Goal: Task Accomplishment & Management: Manage account settings

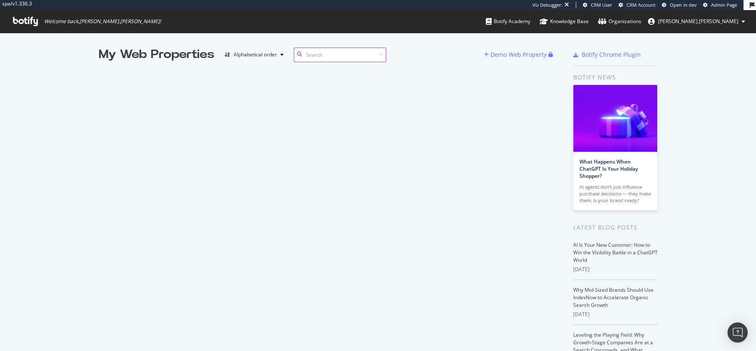
scroll to position [351, 756]
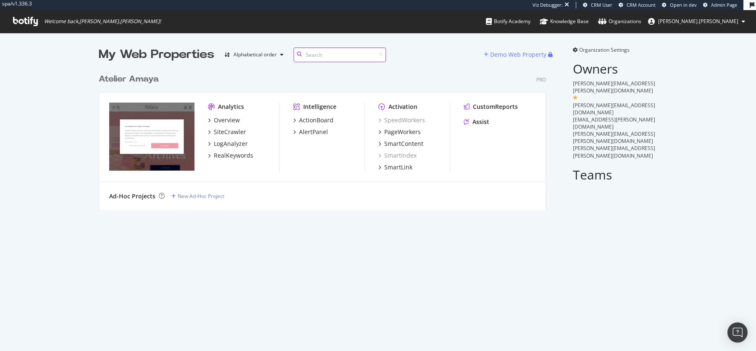
scroll to position [351, 756]
click at [414, 132] on div "PageWorkers" at bounding box center [402, 132] width 37 height 8
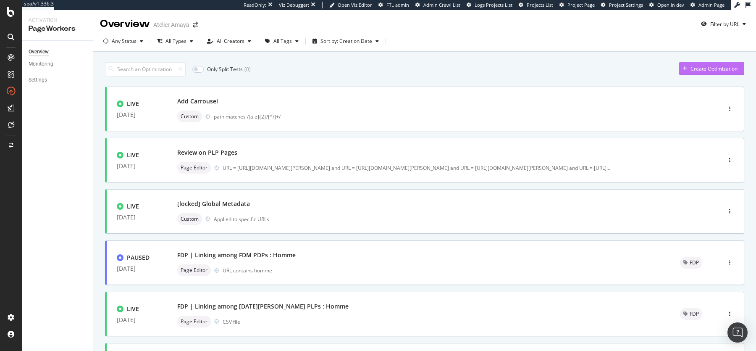
click at [638, 69] on div "Create Optimization" at bounding box center [714, 68] width 47 height 7
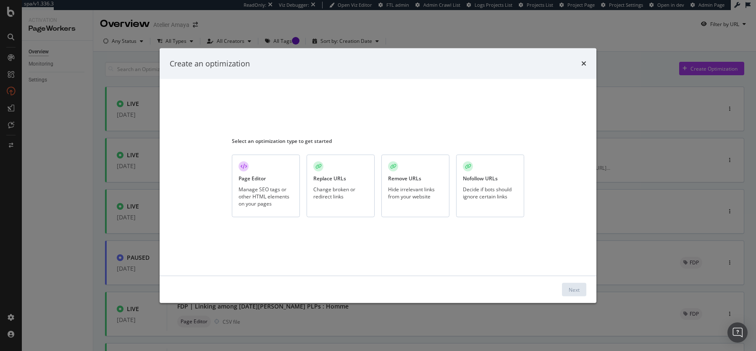
click at [276, 196] on div "Manage SEO tags or other HTML elements on your pages" at bounding box center [266, 195] width 55 height 21
click at [576, 287] on div "Next" at bounding box center [574, 289] width 11 height 7
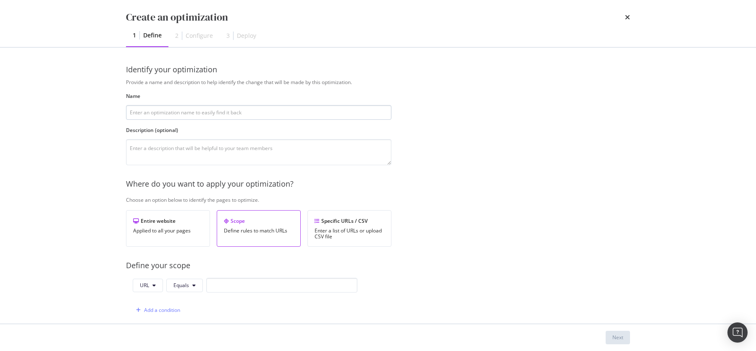
click at [207, 107] on input "modal" at bounding box center [259, 112] width 266 height 15
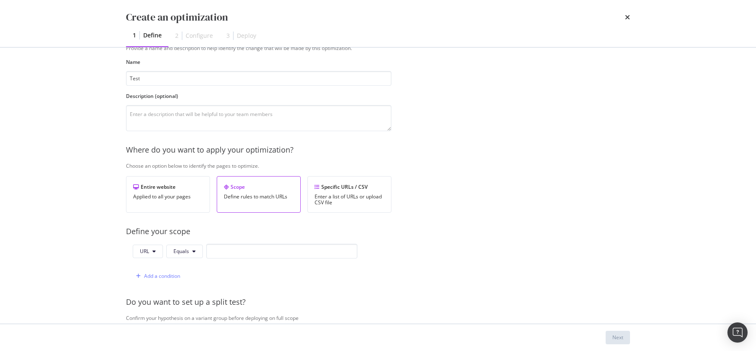
type input "Test"
click at [261, 186] on div "Scope" at bounding box center [259, 186] width 70 height 7
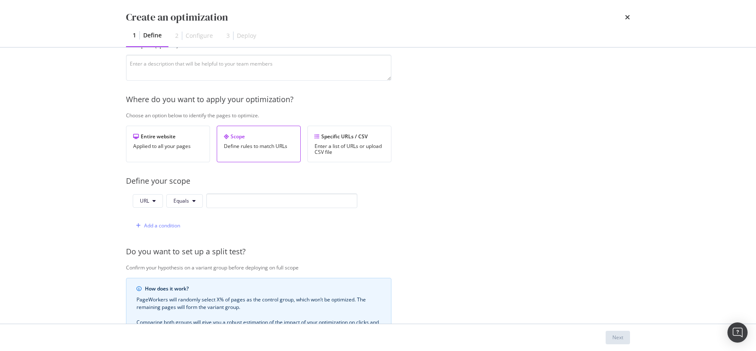
scroll to position [84, 0]
click at [224, 203] on input "modal" at bounding box center [281, 201] width 151 height 15
paste input "https://atelier-amaya.com/fr/bijoux/bague-rectangles-entrelaces-et-zircons-arge…"
type input "https://atelier-amaya.com/fr/bijoux/bague-rectangles-entrelaces-et-zircons-arge…"
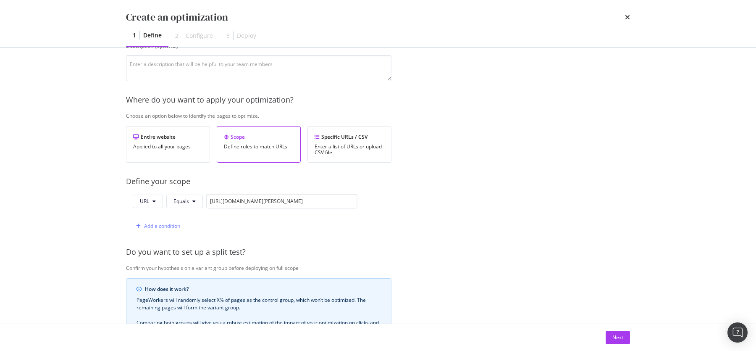
click at [500, 187] on div "Provide a name and description to help identify the change that will be made by…" at bounding box center [378, 221] width 504 height 453
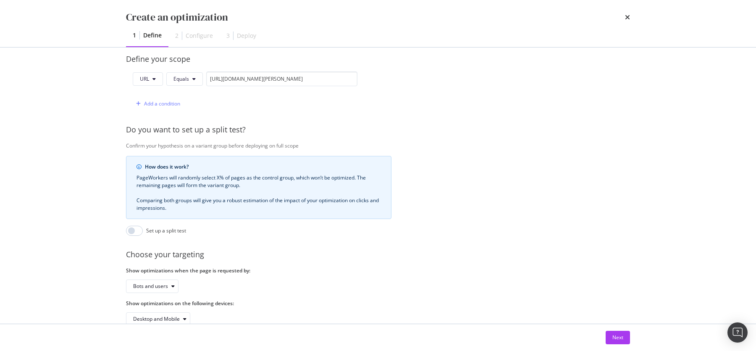
scroll to position [223, 0]
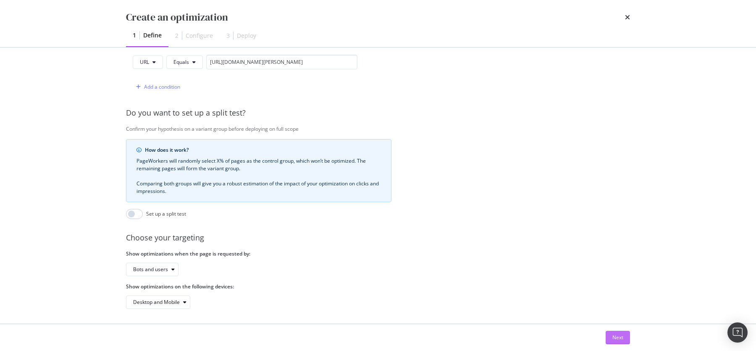
click at [616, 337] on div "Next" at bounding box center [618, 337] width 11 height 7
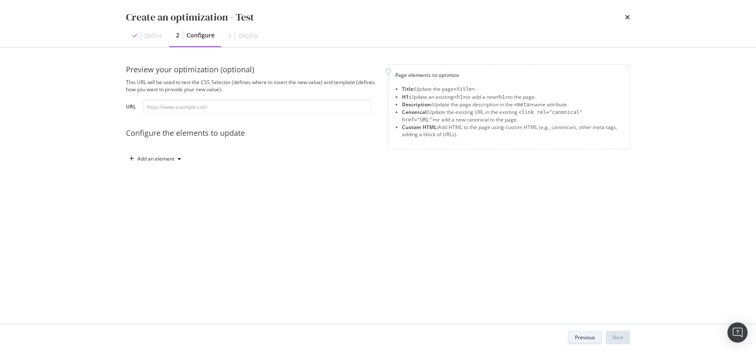
scroll to position [0, 0]
click at [177, 108] on input "modal" at bounding box center [257, 107] width 229 height 15
paste input "https://atelier-amaya.com/fr/bijoux/bague-rectangles-entrelaces-et-zircons-arge…"
type input "https://atelier-amaya.com/fr/bijoux/bague-rectangles-entrelaces-et-zircons-arge…"
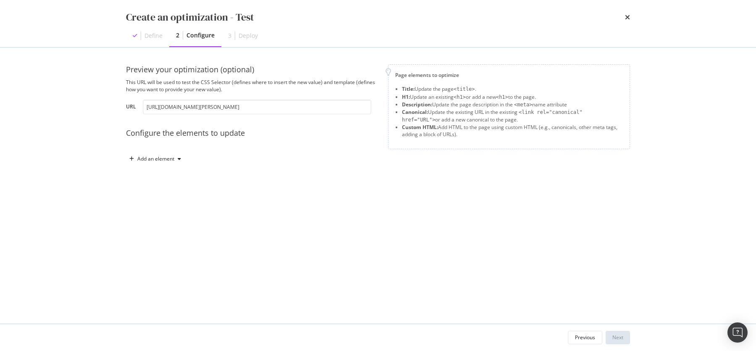
scroll to position [0, 0]
click at [340, 161] on div "Add an element" at bounding box center [252, 158] width 252 height 13
click at [175, 159] on div "modal" at bounding box center [179, 158] width 10 height 5
click at [169, 174] on div "Title" at bounding box center [160, 174] width 57 height 11
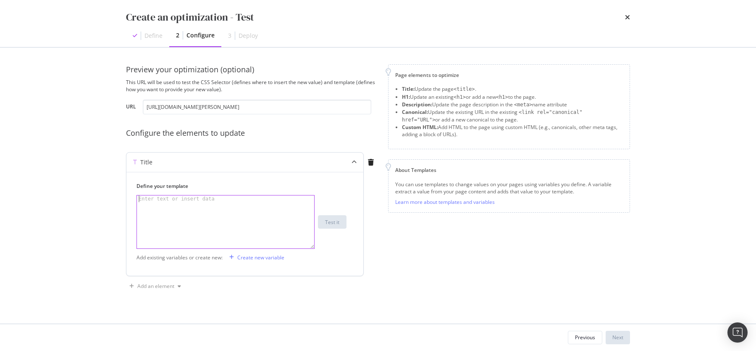
click at [192, 207] on div "modal" at bounding box center [226, 228] width 179 height 67
type textarea "test"
click at [395, 278] on div "Page elements to optimize Title: Update the page <title> . H1: Update an existi…" at bounding box center [509, 178] width 242 height 229
click at [622, 337] on div "Next" at bounding box center [618, 337] width 11 height 7
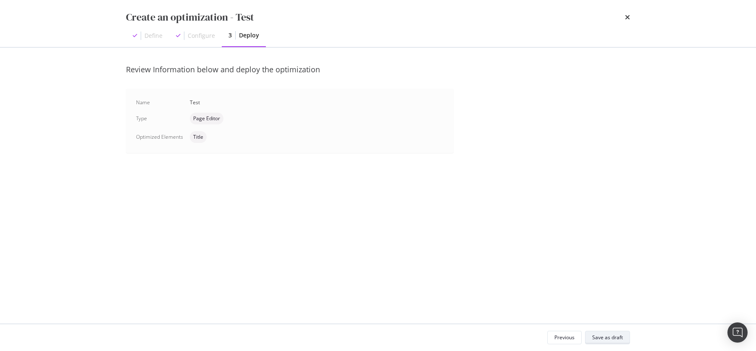
click at [607, 335] on div "Save as draft" at bounding box center [607, 337] width 31 height 7
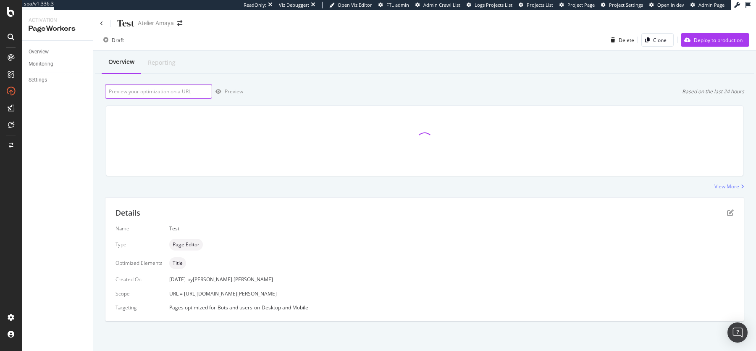
click at [168, 90] on input "url" at bounding box center [158, 91] width 107 height 15
paste input "https://atelier-amaya.com/fr/bijoux/bague-rectangles-entrelaces-et-zircons-arge…"
type input "https://atelier-amaya.com/fr/bijoux/bague-rectangles-entrelaces-et-zircons-arge…"
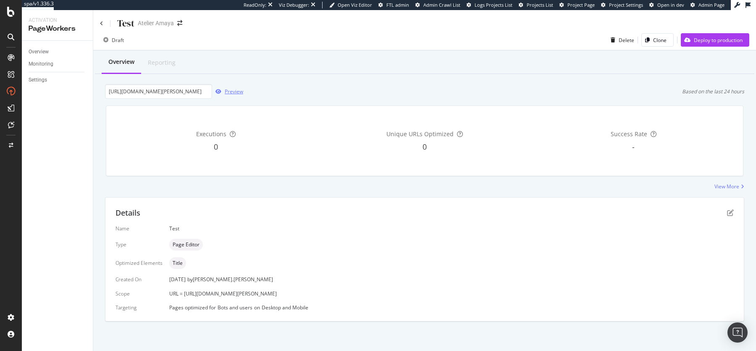
click at [237, 91] on div "Preview" at bounding box center [234, 91] width 18 height 7
click at [234, 90] on div "Preview" at bounding box center [234, 91] width 18 height 7
click at [499, 53] on div "Overview Reporting" at bounding box center [425, 62] width 660 height 23
click at [624, 42] on div "Delete" at bounding box center [627, 40] width 16 height 7
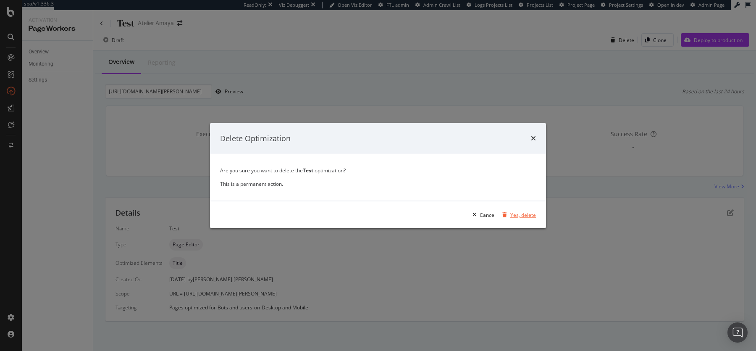
click at [529, 215] on div "Yes, delete" at bounding box center [524, 214] width 26 height 7
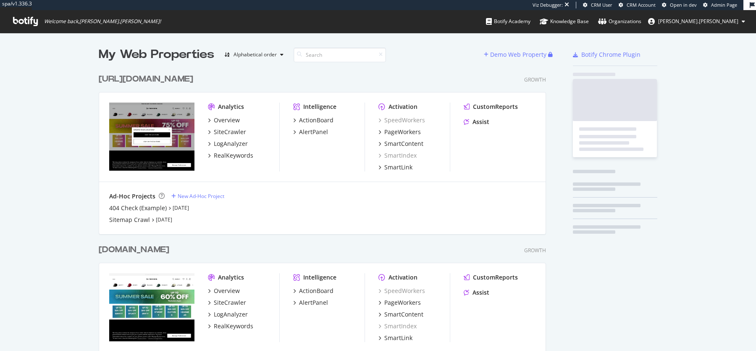
scroll to position [317, 454]
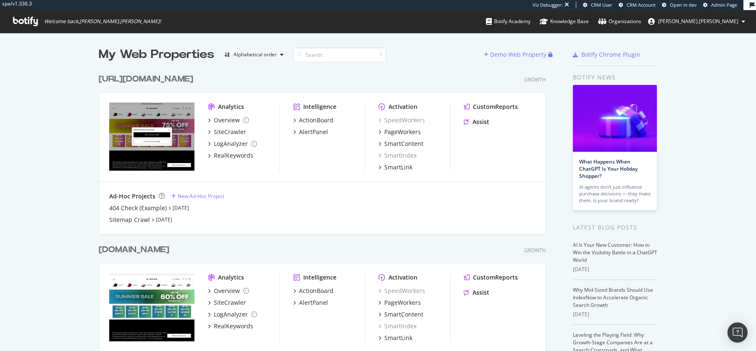
click at [538, 182] on div "Ad-Hoc Projects New Ad-Hoc Project 404 Check (Example) [DATE] Sitemap Crawl [DA…" at bounding box center [322, 208] width 447 height 52
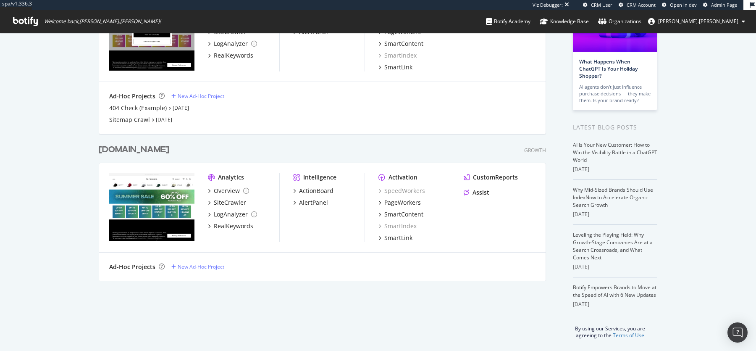
scroll to position [0, 0]
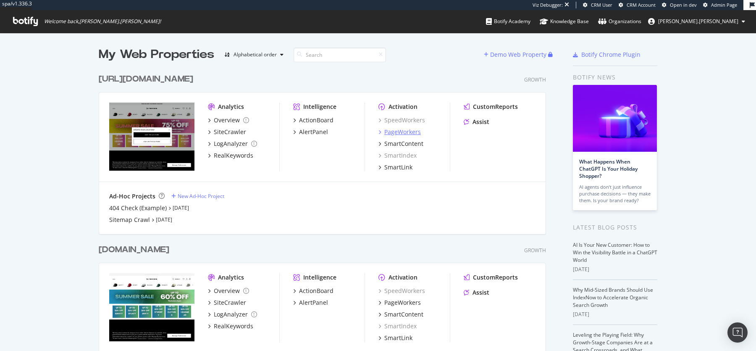
click at [399, 133] on div "PageWorkers" at bounding box center [402, 132] width 37 height 8
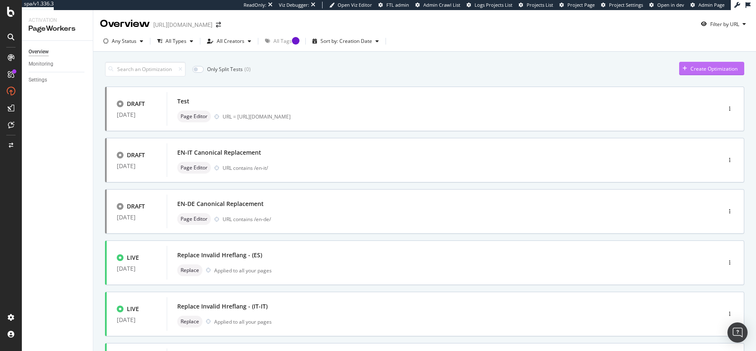
click at [704, 68] on div "Create Optimization" at bounding box center [714, 68] width 47 height 7
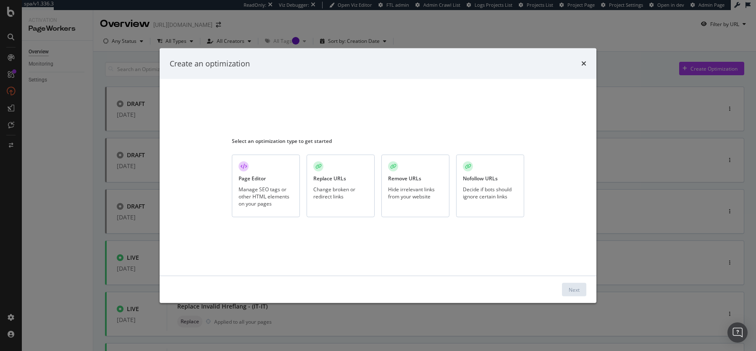
click at [268, 197] on div "Manage SEO tags or other HTML elements on your pages" at bounding box center [266, 195] width 55 height 21
click at [578, 288] on div "Next" at bounding box center [574, 289] width 11 height 7
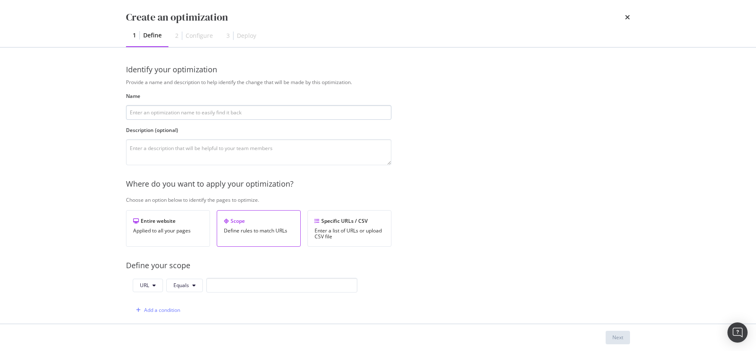
click at [168, 116] on input "modal" at bounding box center [259, 112] width 266 height 15
type input "Test"
click at [245, 237] on div "Scope Define rules to match URLs" at bounding box center [259, 228] width 84 height 37
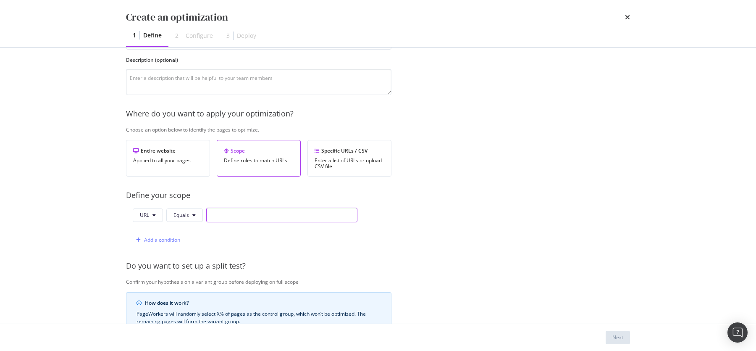
click at [242, 208] on input "modal" at bounding box center [281, 215] width 151 height 15
paste input "https://www.neweracap.eu/collections/59fifty-caps/?gad_campaignid=17735779383&g…"
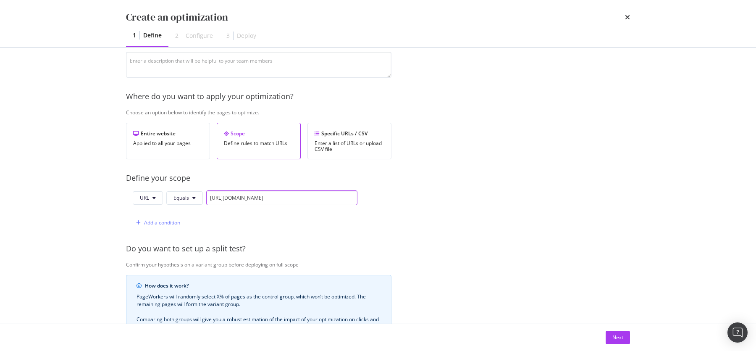
scroll to position [87, 0]
drag, startPoint x: 353, startPoint y: 197, endPoint x: 257, endPoint y: 200, distance: 96.3
click at [257, 200] on input "https://www.neweracap.eu/collections/59fifty-caps/?gad_campaignid=17735779383&g…" at bounding box center [281, 198] width 151 height 15
drag, startPoint x: 241, startPoint y: 196, endPoint x: 261, endPoint y: 195, distance: 19.4
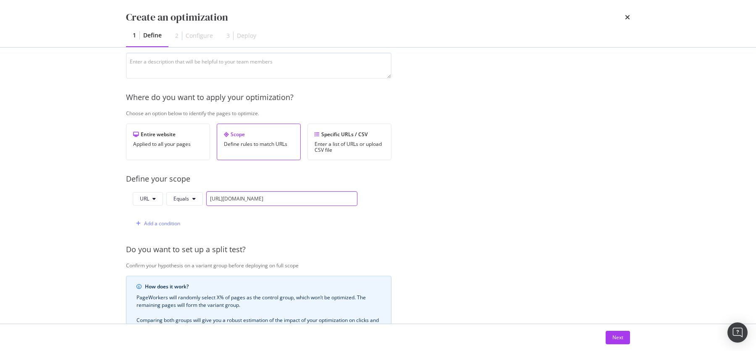
click at [261, 195] on input "https://www.neweracap.eu/collections/59fifty-caps/?gad_campaignid=17735779383&g…" at bounding box center [281, 198] width 151 height 15
click at [274, 196] on input "https://www.neweracap.eu/collections/59fifty-caps/?gad_campaignid=17735779383&g…" at bounding box center [281, 198] width 151 height 15
drag, startPoint x: 233, startPoint y: 197, endPoint x: 213, endPoint y: 197, distance: 19.3
click at [213, 197] on input "https://www.neweracap.eu/collections/59fifty-caps/?gad_campaignid=17735779383&g…" at bounding box center [281, 198] width 151 height 15
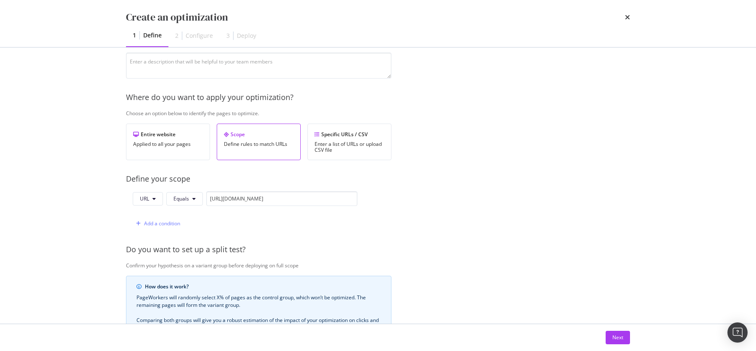
click at [307, 187] on div "Provide a name and description to help identify the change that will be made by…" at bounding box center [378, 218] width 504 height 453
drag, startPoint x: 260, startPoint y: 198, endPoint x: 440, endPoint y: 206, distance: 179.6
click at [440, 206] on div "Provide a name and description to help identify the change that will be made by…" at bounding box center [378, 218] width 504 height 453
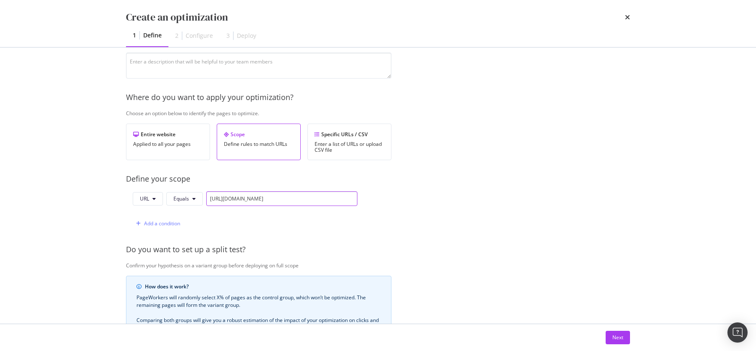
type input "https://www.neweracap.eu/collections/59fifty-caps/"
click at [511, 212] on div "Provide a name and description to help identify the change that will be made by…" at bounding box center [378, 218] width 504 height 453
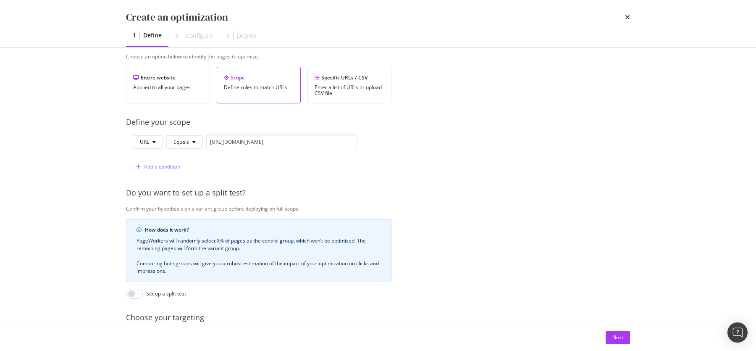
scroll to position [213, 0]
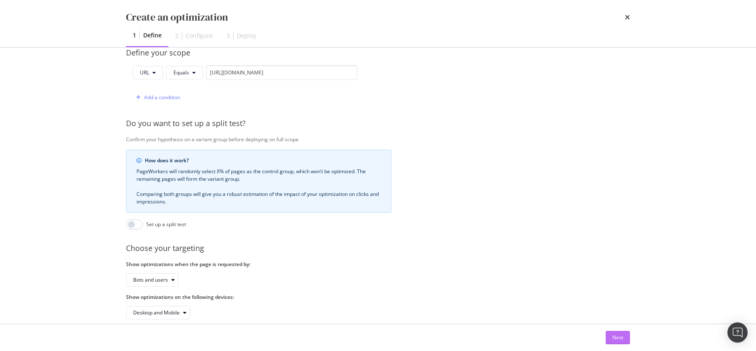
click at [619, 338] on div "Next" at bounding box center [618, 337] width 11 height 7
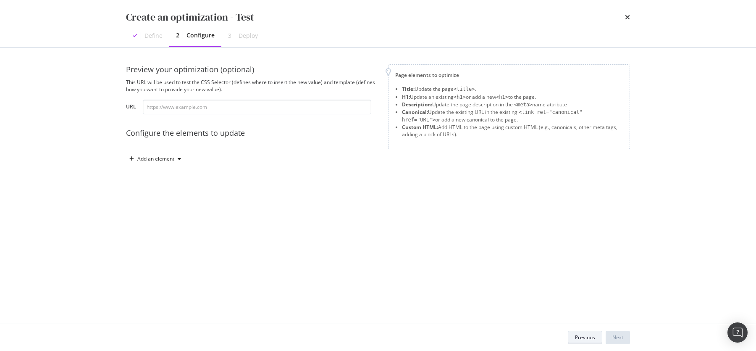
scroll to position [0, 0]
click at [160, 109] on input "modal" at bounding box center [257, 107] width 229 height 15
paste input "https://www.neweracap.eu/collections/59fifty-caps/?gad_campaignid=17735779383&g…"
drag, startPoint x: 174, startPoint y: 109, endPoint x: 494, endPoint y: 131, distance: 320.1
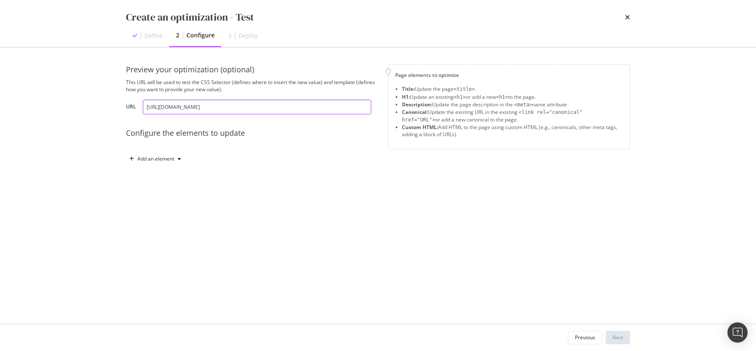
click at [494, 131] on div "Preview your optimization (optional) This URL will be used to test the CSS Sele…" at bounding box center [378, 114] width 504 height 101
drag, startPoint x: 170, startPoint y: 106, endPoint x: 469, endPoint y: 115, distance: 299.3
click at [469, 118] on div "Preview your optimization (optional) This URL will be used to test the CSS Sele…" at bounding box center [378, 114] width 504 height 101
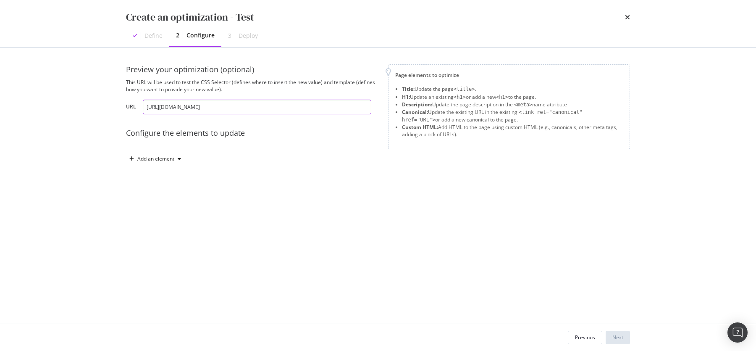
drag, startPoint x: 150, startPoint y: 106, endPoint x: 171, endPoint y: 105, distance: 21.4
click at [171, 105] on input "https://www.neweracap.eu/collections/59fifty-caps/?gad_campaignid=17735779383&g…" at bounding box center [257, 107] width 229 height 15
click at [213, 109] on input "https://www.neweracap.eu/collections/59fifty-caps/?gad_campaignid=17735779383&g…" at bounding box center [257, 107] width 229 height 15
drag, startPoint x: 158, startPoint y: 110, endPoint x: 207, endPoint y: 96, distance: 51.0
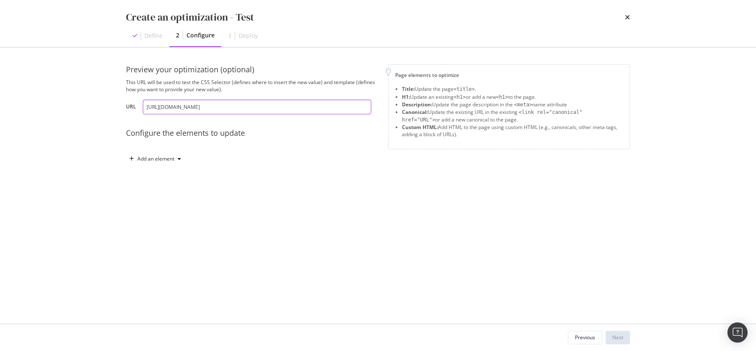
click at [206, 97] on div "Preview your optimization (optional) This URL will be used to test the CSS Sele…" at bounding box center [252, 89] width 252 height 50
click at [255, 106] on input "https://www.neweracap.eu/collections/59fifty-caps/?gad_campaignid=17735779383&g…" at bounding box center [257, 107] width 229 height 15
drag, startPoint x: 252, startPoint y: 107, endPoint x: 458, endPoint y: 119, distance: 206.3
click at [458, 121] on div "Preview your optimization (optional) This URL will be used to test the CSS Sele…" at bounding box center [378, 114] width 504 height 101
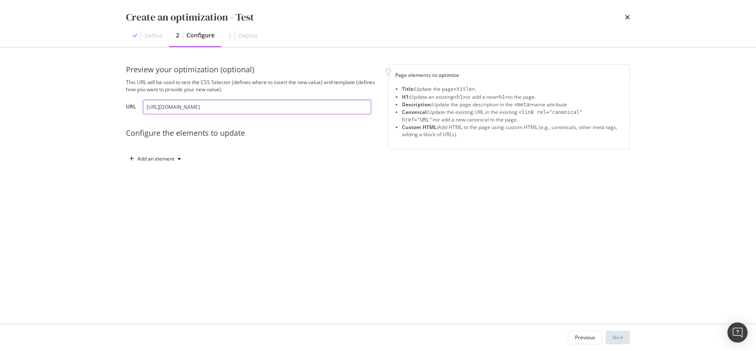
scroll to position [0, 0]
click at [342, 252] on div "Preview your optimization (optional) This URL will be used to test the CSS Sele…" at bounding box center [378, 185] width 504 height 242
click at [288, 107] on input "https://www.neweracap.eu/collections/59fifty-caps/" at bounding box center [257, 107] width 229 height 15
type input "https://www.neweracap.eu/collections/59fifty-caps"
click at [273, 168] on div "Preview your optimization (optional) This URL will be used to test the CSS Sele…" at bounding box center [378, 123] width 504 height 118
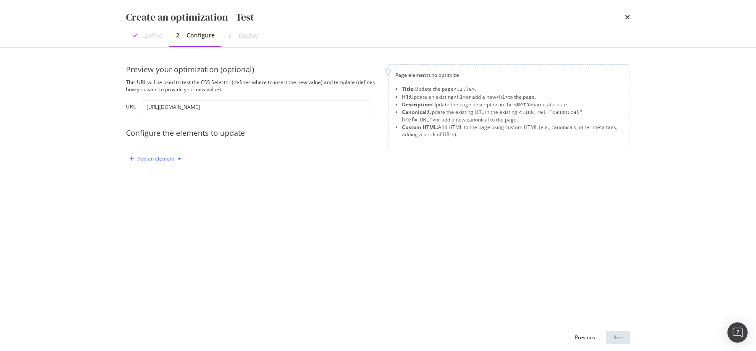
click at [168, 156] on div "Add an element" at bounding box center [155, 158] width 37 height 5
click at [169, 173] on div "Title" at bounding box center [160, 174] width 57 height 11
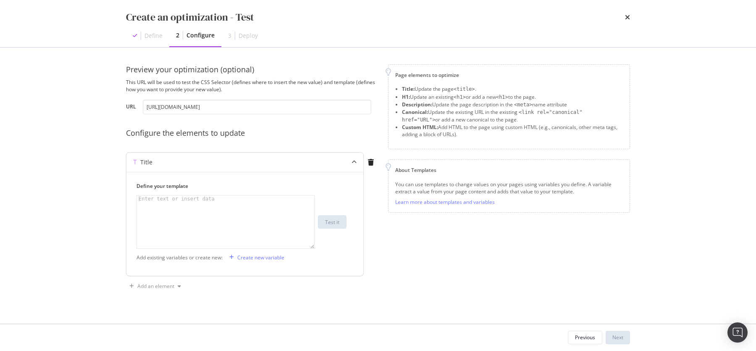
click at [187, 216] on div "modal" at bounding box center [226, 228] width 179 height 67
type textarea "Test"
click at [471, 264] on div "Page elements to optimize Title: Update the page <title> . H1: Update an existi…" at bounding box center [509, 178] width 242 height 229
click at [621, 339] on div "Next" at bounding box center [618, 337] width 11 height 7
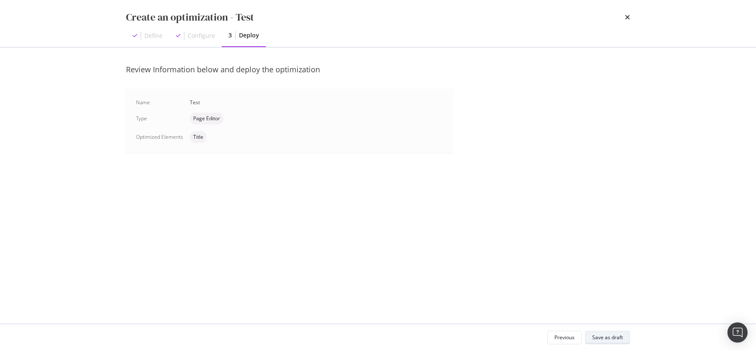
click at [610, 335] on div "Save as draft" at bounding box center [607, 337] width 31 height 7
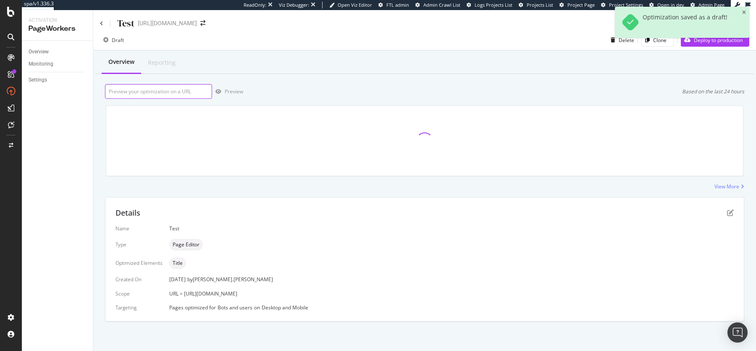
click at [182, 92] on input "url" at bounding box center [158, 91] width 107 height 15
paste input "https://www.neweracap.eu/collections/59fifty-caps/?gad_campaignid=17735779383&g…"
drag, startPoint x: 135, startPoint y: 92, endPoint x: 380, endPoint y: 102, distance: 245.2
click at [380, 102] on div "Overview Reporting https://www.neweracap.eu/collections/59fifty-caps/?gad_campa…" at bounding box center [424, 200] width 663 height 300
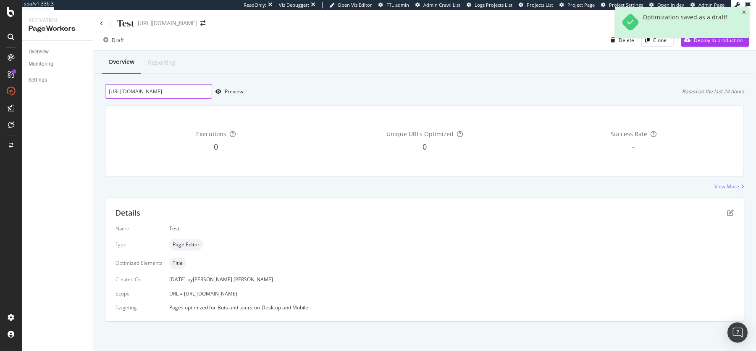
scroll to position [0, 899]
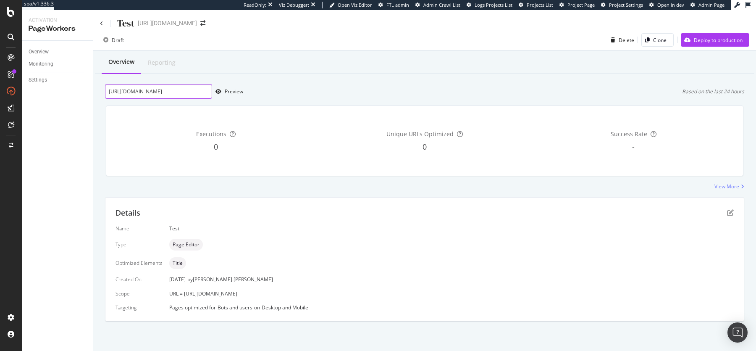
drag, startPoint x: 120, startPoint y: 92, endPoint x: 95, endPoint y: 90, distance: 24.9
click at [95, 90] on div "Overview Reporting https://www.neweracap.eu/collections/59fifty-caps/?gad_campa…" at bounding box center [424, 200] width 663 height 300
click at [273, 102] on div "Executions 0 Unique URLs Optimized 0 Success Rate -" at bounding box center [425, 141] width 648 height 84
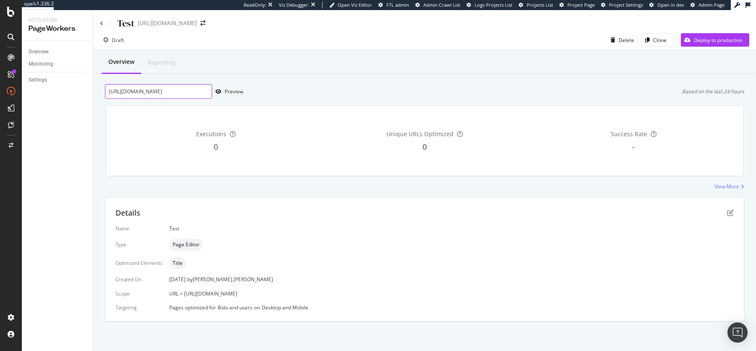
click at [189, 96] on input "https://www.neweracap.eu/collections/59fifty-caps/?gad_campaignid=17735779383&g…" at bounding box center [158, 91] width 107 height 15
drag, startPoint x: 179, startPoint y: 92, endPoint x: 332, endPoint y: 102, distance: 152.8
click at [332, 102] on div "Overview Reporting https://www.neweracap.eu/collections/59fifty-caps/?gad_campa…" at bounding box center [424, 200] width 663 height 300
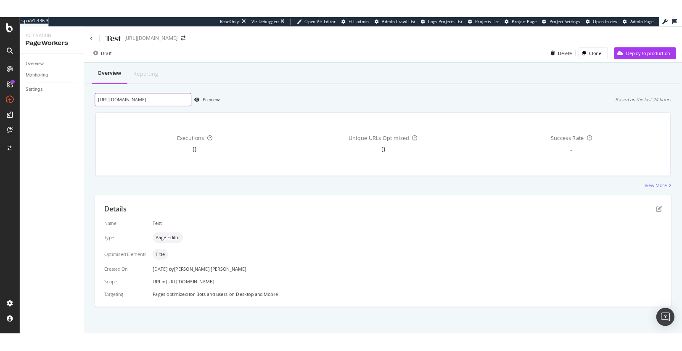
scroll to position [0, 0]
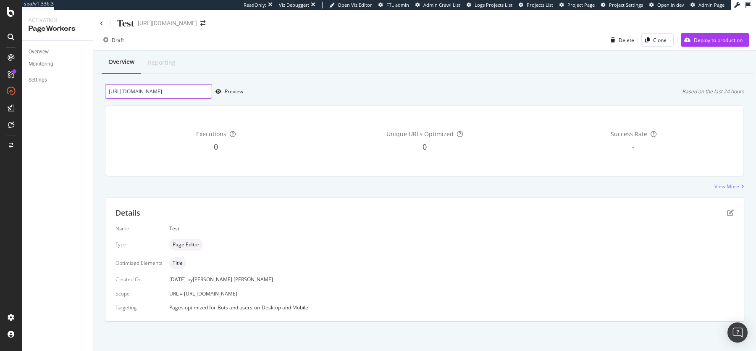
drag, startPoint x: 210, startPoint y: 91, endPoint x: 42, endPoint y: 91, distance: 168.5
click at [42, 91] on div "Activation PageWorkers Overview Monitoring Settings Test https://www.neweracap.…" at bounding box center [389, 180] width 735 height 341
type input "https://www.neweracap.eu/collections/59fifty-caps"
click at [329, 76] on div "Overview Reporting https://www.neweracap.eu/collections/59fifty-caps Preview Ba…" at bounding box center [424, 200] width 663 height 300
click at [237, 91] on div "Preview" at bounding box center [234, 91] width 18 height 7
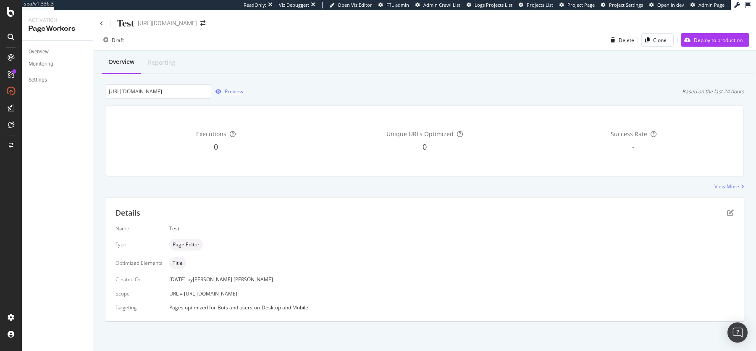
click at [232, 92] on div "Preview" at bounding box center [234, 91] width 18 height 7
click at [235, 89] on div "Preview" at bounding box center [234, 91] width 18 height 7
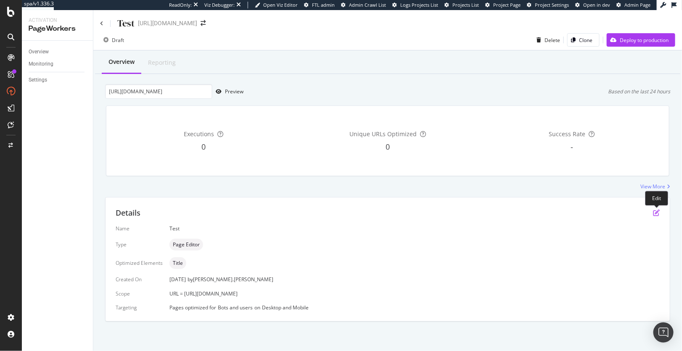
click at [655, 211] on icon "pen-to-square" at bounding box center [656, 212] width 7 height 7
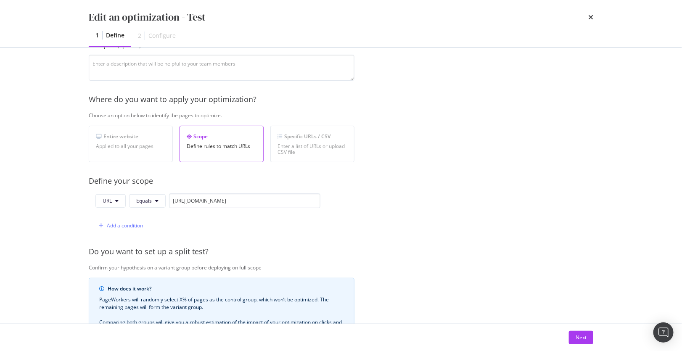
scroll to position [95, 0]
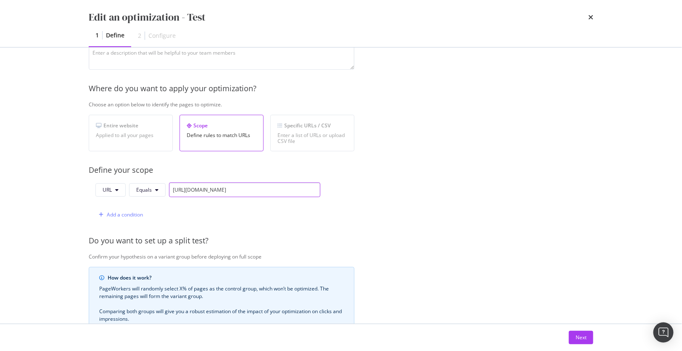
click at [302, 192] on input "https://www.neweracap.eu/collections/59fifty-caps/" at bounding box center [244, 189] width 151 height 15
drag, startPoint x: 311, startPoint y: 192, endPoint x: 169, endPoint y: 192, distance: 141.2
click at [169, 192] on input "https://www.neweracap.eu/collections/59fifty-caps/" at bounding box center [244, 189] width 151 height 15
paste input "modal"
type input "https://www.neweracap.eu/collections/59fifty-caps"
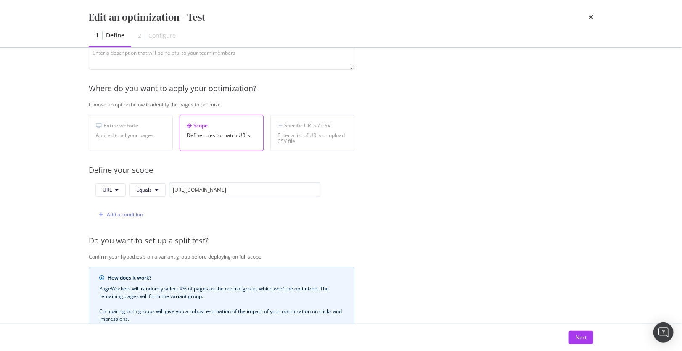
click at [414, 189] on div "Provide a name and description to help identify the change that will be made by…" at bounding box center [341, 209] width 504 height 453
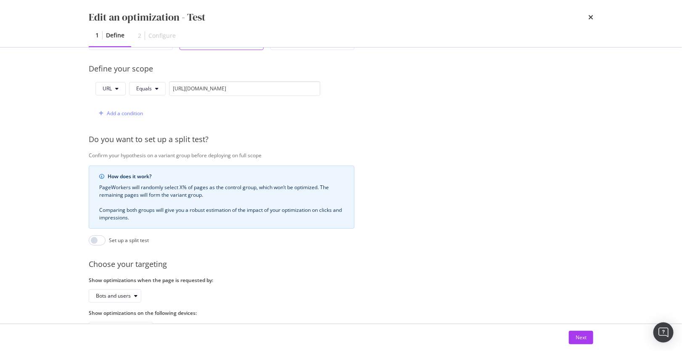
scroll to position [223, 0]
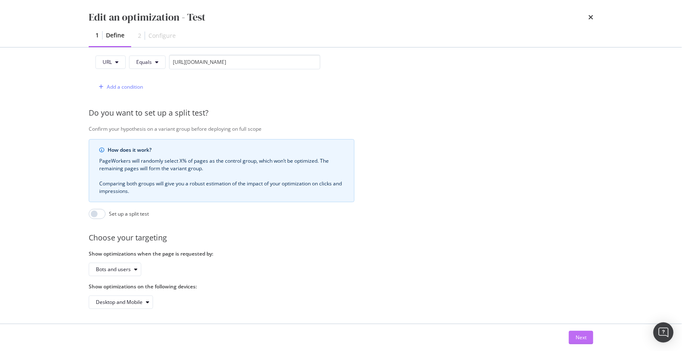
click at [581, 336] on div "Next" at bounding box center [580, 337] width 11 height 7
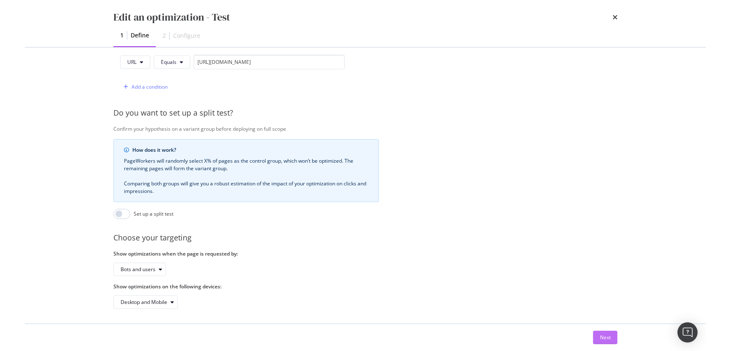
scroll to position [0, 0]
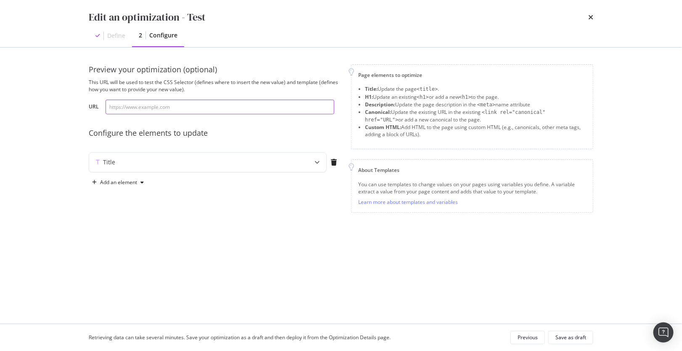
click at [188, 111] on input "modal" at bounding box center [219, 107] width 229 height 15
paste input "https://www.neweracap.eu/collections/59fifty-caps"
type input "https://www.neweracap.eu/collections/59fifty-caps"
click at [567, 335] on div "Save as draft" at bounding box center [570, 337] width 31 height 7
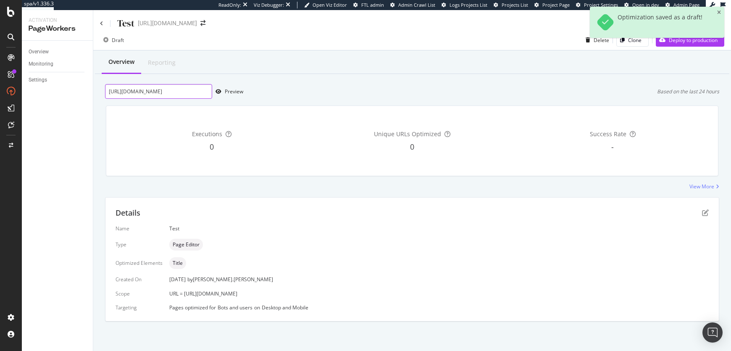
click at [132, 92] on input "https://www.neweracap.eu/collections/59fifty-caps" at bounding box center [158, 91] width 107 height 15
drag, startPoint x: 109, startPoint y: 91, endPoint x: 319, endPoint y: 96, distance: 210.2
click at [319, 96] on div "https://www.neweracap.eu/collections/59fifty-caps Preview Based on the last 24 …" at bounding box center [412, 91] width 614 height 15
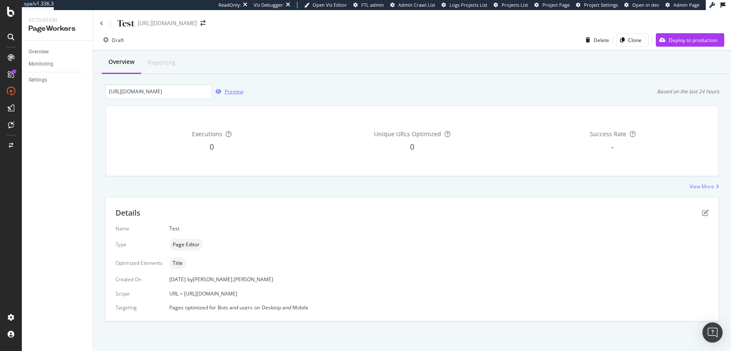
scroll to position [0, 0]
click at [232, 87] on div "Preview" at bounding box center [227, 91] width 31 height 13
click at [232, 90] on div "Preview" at bounding box center [234, 91] width 18 height 7
click at [103, 23] on div "Test" at bounding box center [117, 23] width 34 height 13
click at [101, 23] on icon at bounding box center [101, 23] width 3 height 5
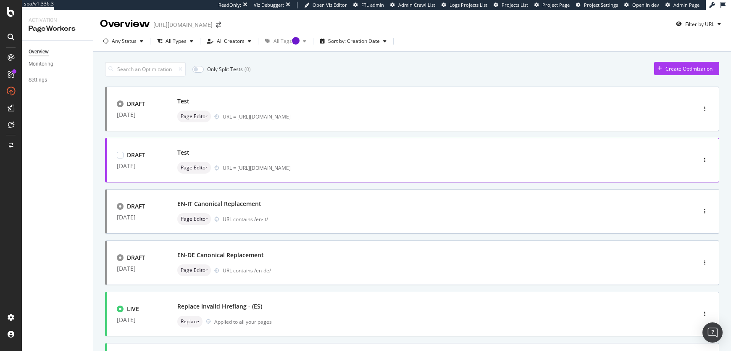
click at [474, 155] on div "Test" at bounding box center [418, 153] width 483 height 12
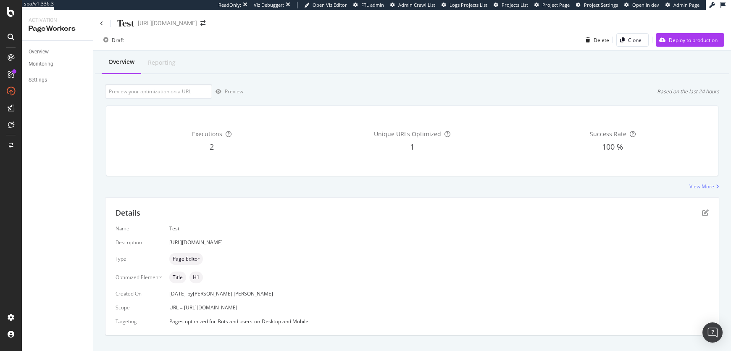
scroll to position [13, 0]
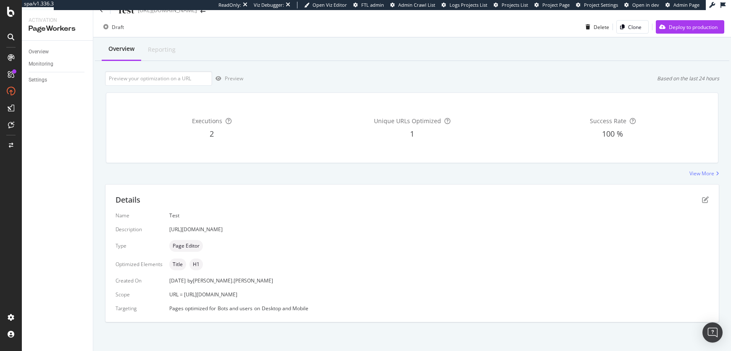
drag, startPoint x: 324, startPoint y: 228, endPoint x: 343, endPoint y: 232, distance: 20.0
click at [343, 232] on div "https://www.neweracap.eu/en-de/collections/courtside-outfits" at bounding box center [439, 229] width 540 height 7
drag, startPoint x: 334, startPoint y: 294, endPoint x: 184, endPoint y: 296, distance: 150.5
click at [184, 296] on div "URL = https://www.neweracap.eu/en-de/collections/courtside-outfits" at bounding box center [439, 294] width 540 height 7
copy span "https://www.neweracap.eu/en-de/collections/courtside-outfits"
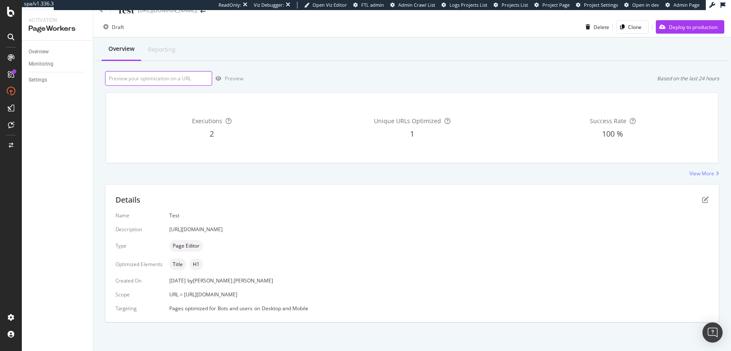
click at [168, 83] on input "url" at bounding box center [158, 78] width 107 height 15
paste input "https://www.neweracap.eu/en-de/collections/courtside-outfits"
type input "https://www.neweracap.eu/en-de/collections/courtside-outfits"
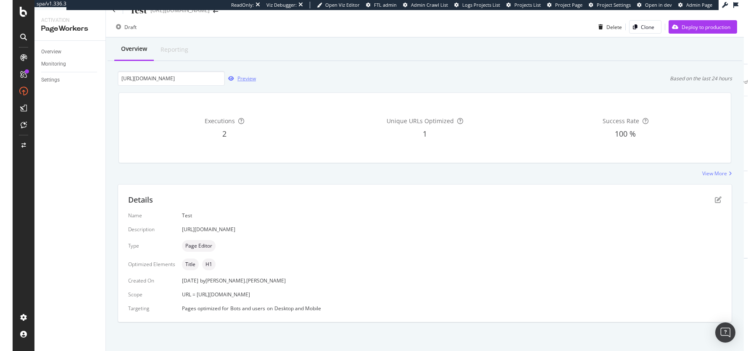
scroll to position [0, 0]
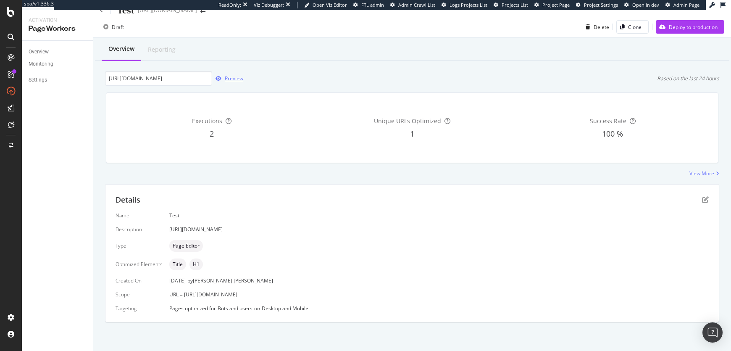
click at [228, 79] on div "Preview" at bounding box center [234, 78] width 18 height 7
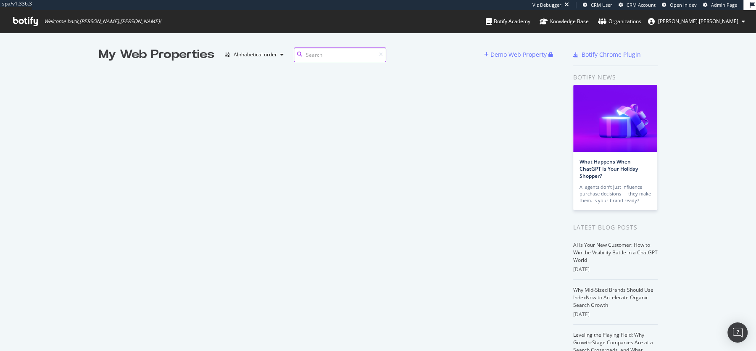
scroll to position [351, 756]
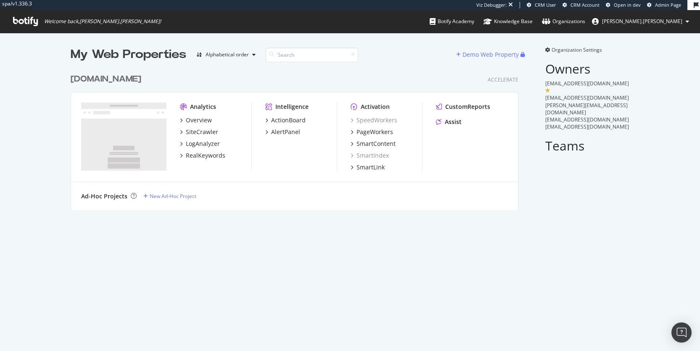
scroll to position [147, 454]
click at [141, 77] on div "[DOMAIN_NAME]" at bounding box center [106, 79] width 71 height 12
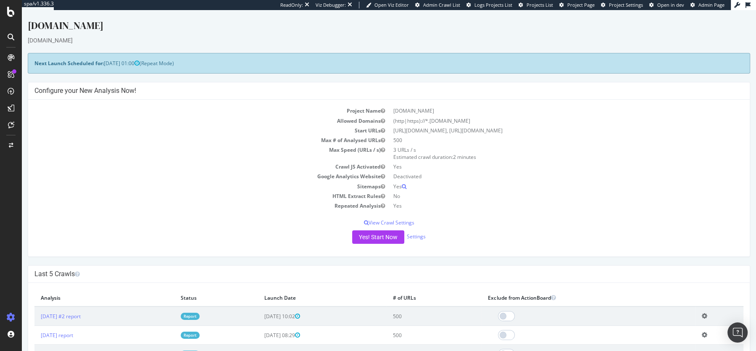
scroll to position [2, 0]
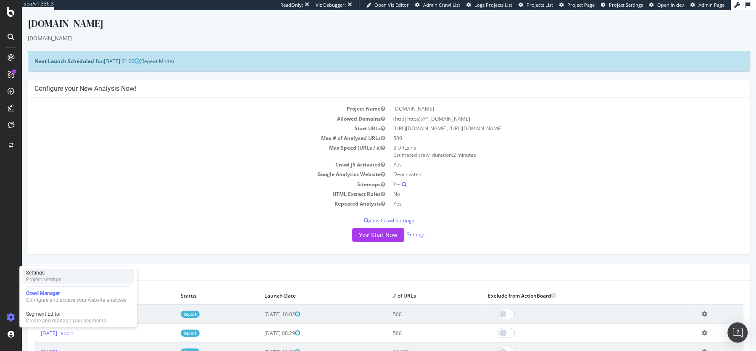
click at [58, 276] on div "Project settings" at bounding box center [43, 279] width 35 height 7
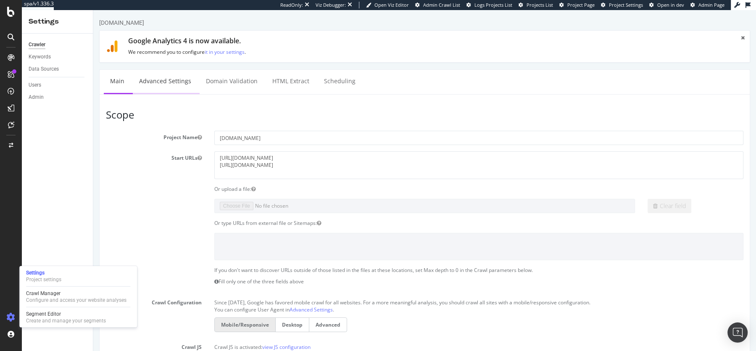
click at [164, 82] on link "Advanced Settings" at bounding box center [165, 81] width 65 height 23
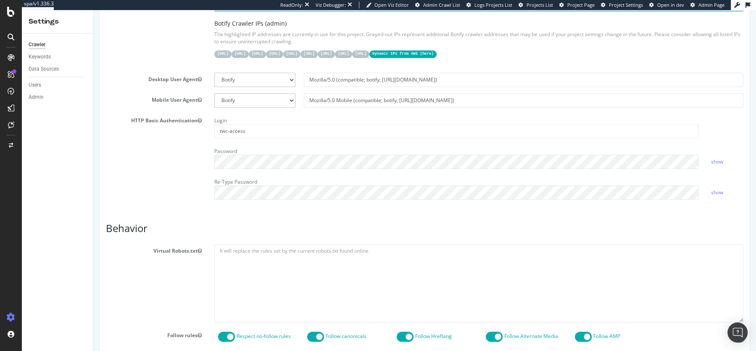
scroll to position [218, 0]
click at [263, 128] on input "twc-access" at bounding box center [456, 132] width 484 height 14
click at [158, 174] on div "HTTP Basic Authentication Login twc-access Password show Re-Type Password show" at bounding box center [425, 161] width 650 height 92
click at [153, 188] on div "HTTP Basic Authentication Login twc-access Password show Re-Type Password show" at bounding box center [425, 161] width 650 height 92
click at [167, 177] on div "HTTP Basic Authentication Login twc-access Password show Re-Type Password show" at bounding box center [425, 161] width 650 height 92
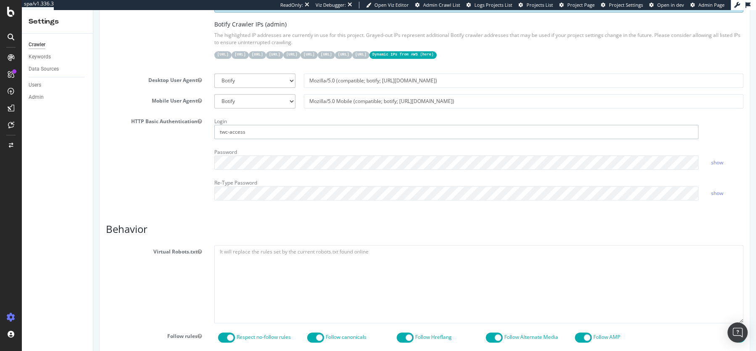
click at [271, 135] on input "twc-access" at bounding box center [456, 132] width 484 height 14
click at [148, 140] on div "HTTP Basic Authentication Login twc-access Password show Re-Type Password show" at bounding box center [425, 161] width 650 height 92
click at [254, 132] on input "twc-access" at bounding box center [456, 132] width 484 height 14
drag, startPoint x: 268, startPoint y: 132, endPoint x: 194, endPoint y: 132, distance: 74.0
click at [194, 132] on div "HTTP Basic Authentication Login twc-access Password show Re-Type Password show" at bounding box center [425, 161] width 650 height 92
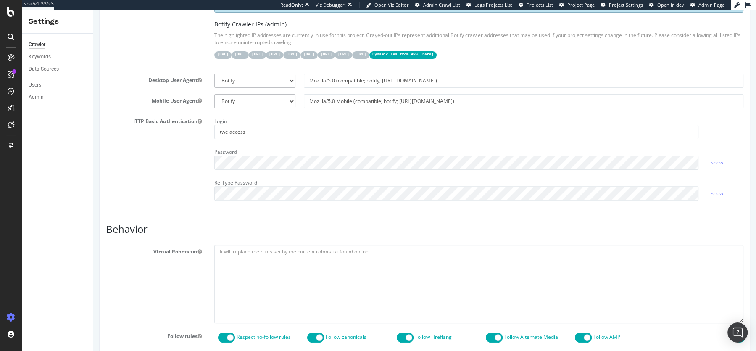
click at [173, 176] on div "HTTP Basic Authentication Login twc-access Password show Re-Type Password show" at bounding box center [425, 161] width 650 height 92
click at [204, 160] on div "HTTP Basic Authentication Login twc-access Password show Re-Type Password show" at bounding box center [425, 161] width 650 height 92
click at [191, 196] on div "HTTP Basic Authentication Login twc-access Password show Re-Type Password show" at bounding box center [425, 161] width 650 height 92
click at [194, 184] on div "HTTP Basic Authentication Login twc-access Password show Re-Type Password show" at bounding box center [425, 161] width 650 height 92
click at [629, 224] on h3 "Behavior" at bounding box center [424, 229] width 637 height 11
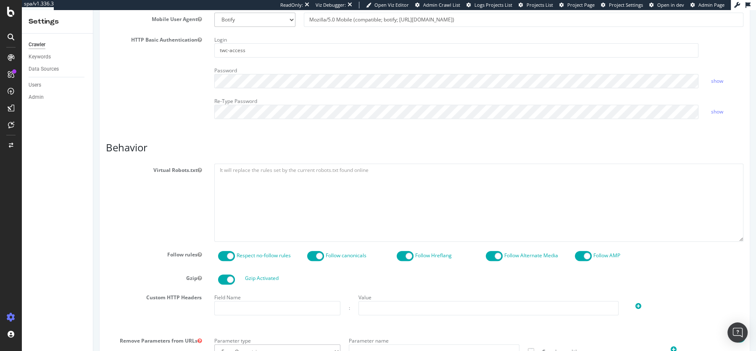
scroll to position [298, 0]
click at [699, 112] on link "show" at bounding box center [717, 112] width 12 height 7
click at [699, 81] on link "show" at bounding box center [717, 81] width 12 height 7
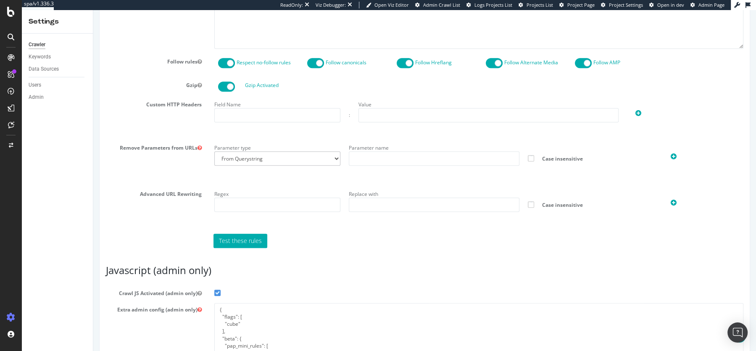
scroll to position [583, 0]
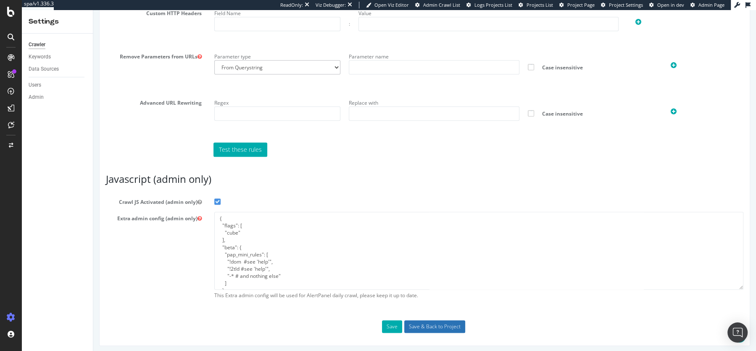
click at [427, 324] on input "Save & Back to Project" at bounding box center [434, 326] width 61 height 13
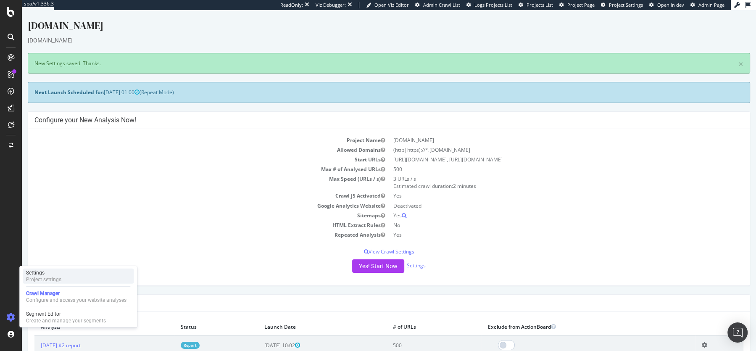
click at [50, 276] on div "Project settings" at bounding box center [43, 279] width 35 height 7
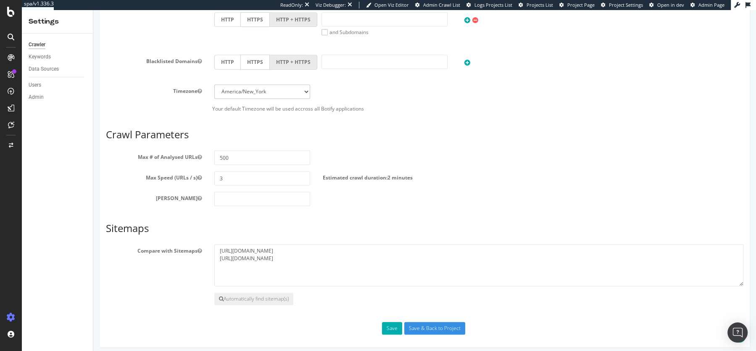
scroll to position [382, 0]
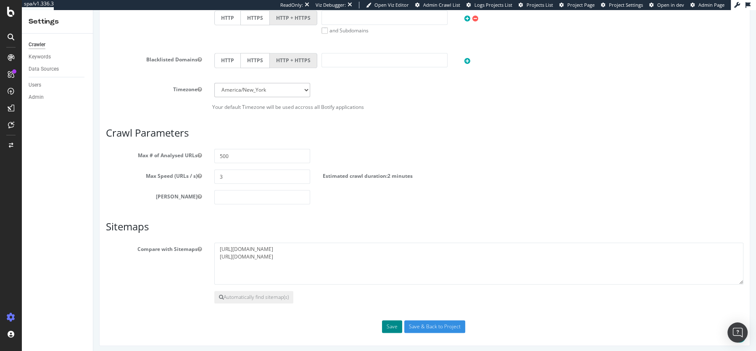
click at [388, 325] on button "Save" at bounding box center [392, 326] width 20 height 13
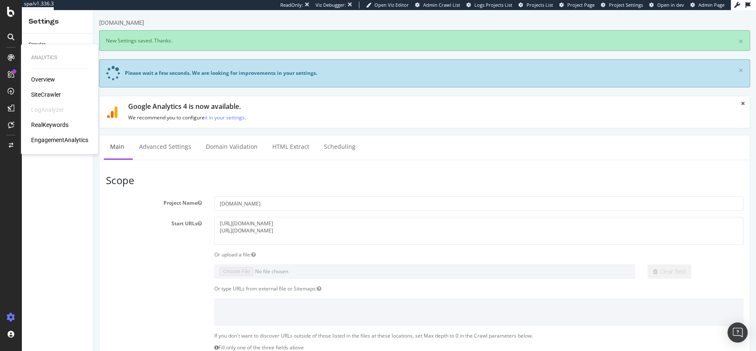
scroll to position [0, 0]
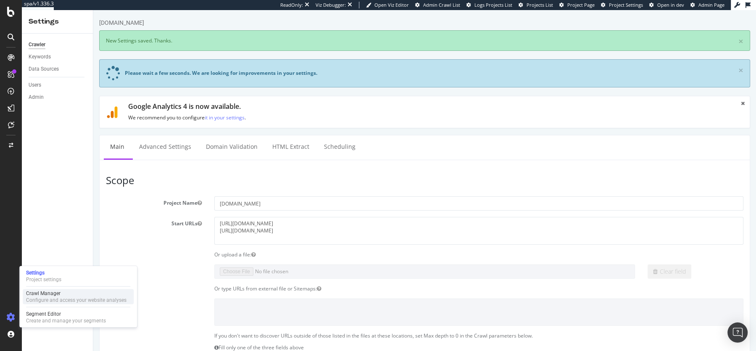
click at [66, 293] on div "Crawl Manager" at bounding box center [76, 293] width 100 height 7
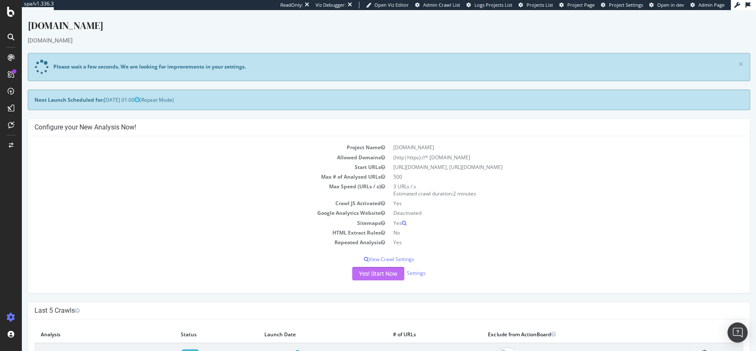
click at [381, 270] on button "Yes! Start Now" at bounding box center [378, 273] width 52 height 13
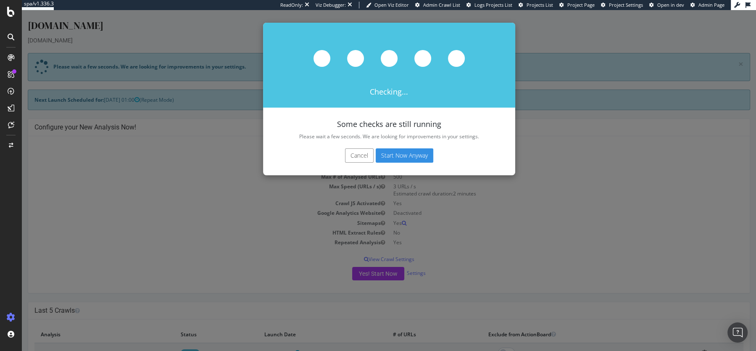
click at [413, 157] on button "Start Now Anyway" at bounding box center [405, 155] width 58 height 14
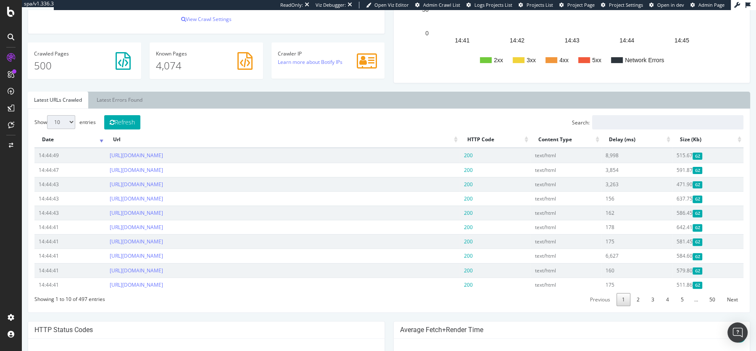
scroll to position [261, 0]
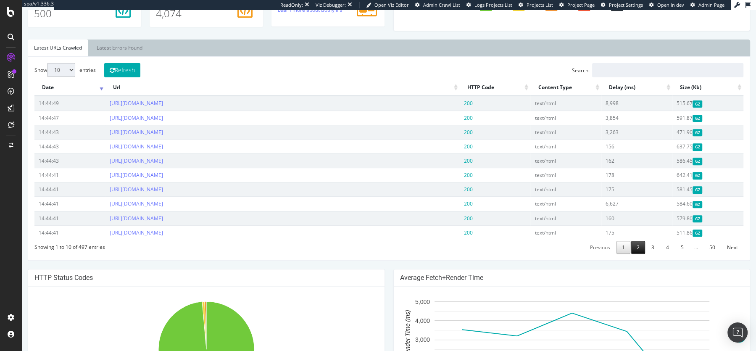
click at [640, 248] on link "2" at bounding box center [638, 247] width 14 height 13
click at [651, 249] on link "3" at bounding box center [653, 247] width 14 height 13
click at [668, 248] on link "4" at bounding box center [668, 247] width 14 height 13
click at [681, 249] on link "5" at bounding box center [682, 247] width 14 height 13
click at [682, 249] on link "6" at bounding box center [682, 247] width 14 height 13
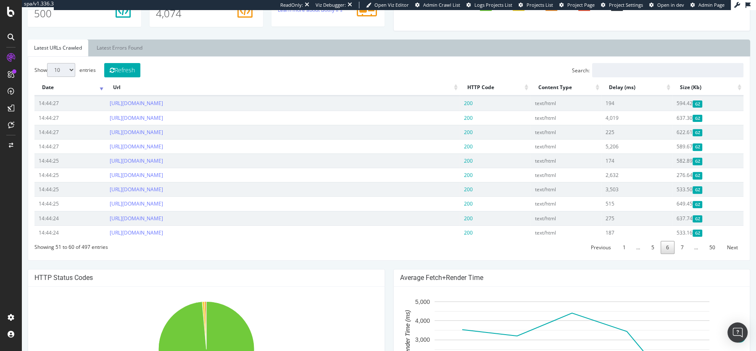
click at [682, 249] on link "7" at bounding box center [682, 247] width 14 height 13
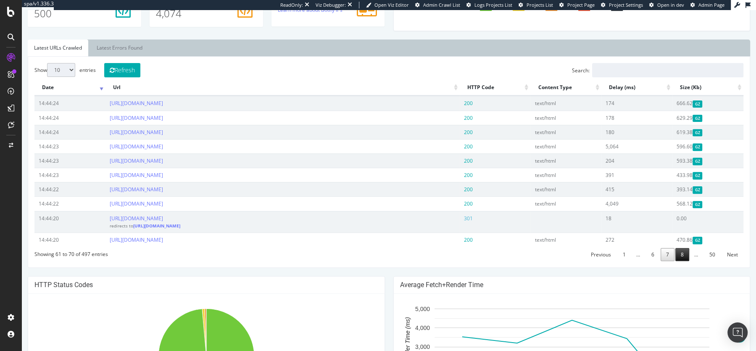
click at [684, 256] on link "8" at bounding box center [682, 254] width 14 height 13
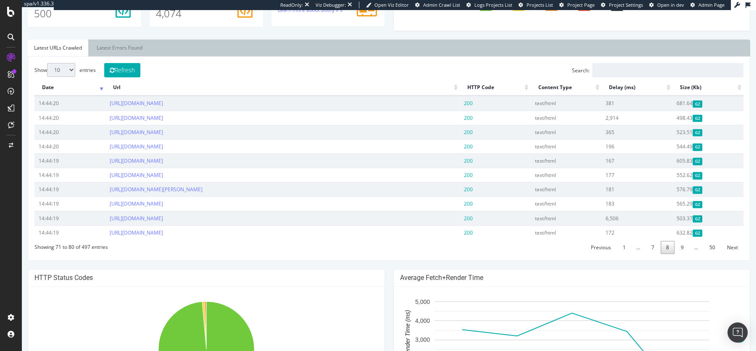
click at [684, 254] on link "9" at bounding box center [682, 247] width 14 height 13
click at [684, 254] on link "10" at bounding box center [680, 247] width 17 height 13
click at [684, 254] on link "11" at bounding box center [680, 247] width 17 height 13
click at [684, 254] on link "12" at bounding box center [680, 247] width 17 height 13
click at [684, 254] on link "13" at bounding box center [680, 247] width 17 height 13
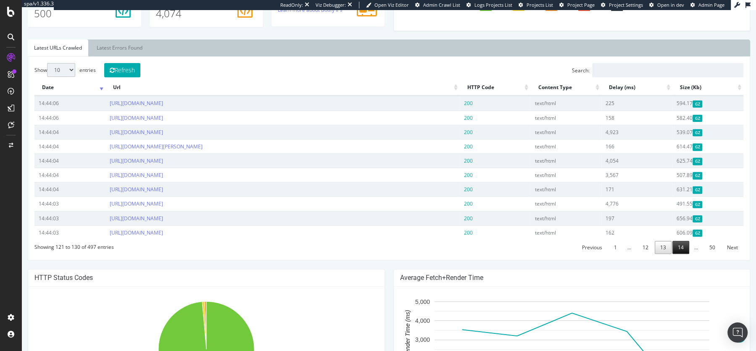
click at [683, 250] on link "14" at bounding box center [680, 247] width 17 height 13
click at [683, 254] on link "15" at bounding box center [680, 247] width 17 height 13
click at [683, 250] on link "16" at bounding box center [680, 247] width 17 height 13
click at [684, 250] on link "17" at bounding box center [680, 247] width 17 height 13
click at [682, 247] on link "18" at bounding box center [680, 247] width 17 height 13
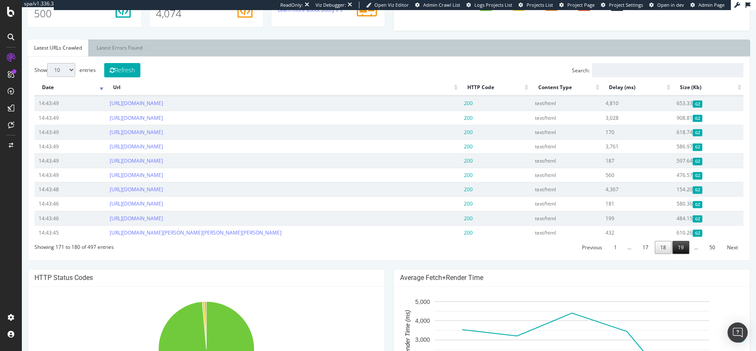
click at [683, 254] on link "19" at bounding box center [680, 247] width 17 height 13
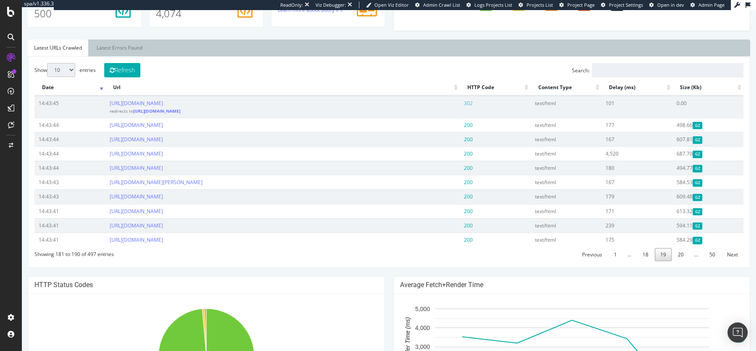
click at [683, 254] on div "Previous 1 … 18 19 20 … 50 Next" at bounding box center [660, 254] width 168 height 14
click at [684, 260] on link "20" at bounding box center [680, 254] width 17 height 13
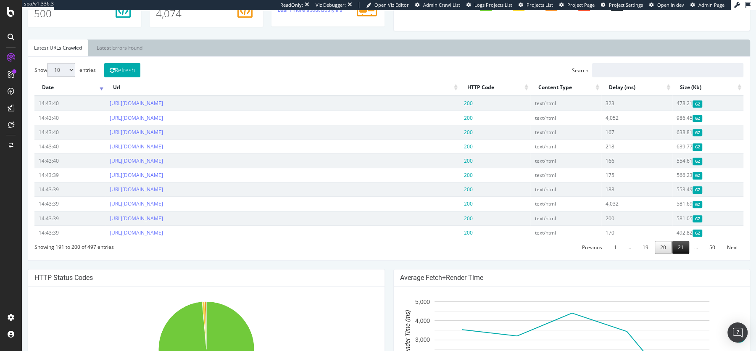
click at [684, 253] on link "21" at bounding box center [680, 247] width 17 height 13
click at [684, 254] on link "22" at bounding box center [680, 247] width 17 height 13
click at [682, 254] on link "23" at bounding box center [680, 247] width 17 height 13
click at [684, 261] on div "www.thewhitecompany.com thewhitecompany.com Last step: Botify report generation…" at bounding box center [389, 200] width 734 height 884
click at [683, 253] on link "24" at bounding box center [680, 247] width 17 height 13
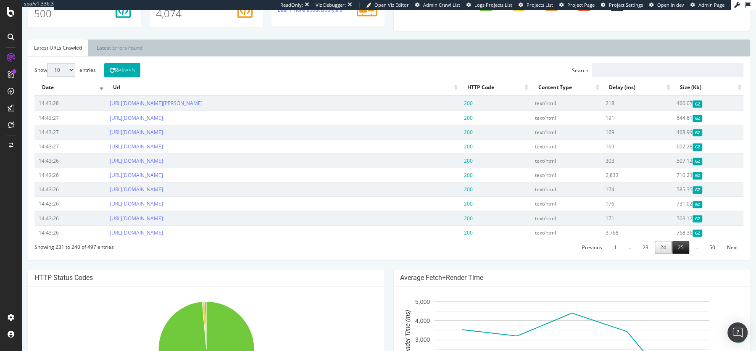
click at [683, 250] on link "25" at bounding box center [680, 247] width 17 height 13
click at [683, 240] on td "430.31 GZ" at bounding box center [707, 232] width 71 height 14
click at [682, 254] on link "26" at bounding box center [680, 247] width 17 height 13
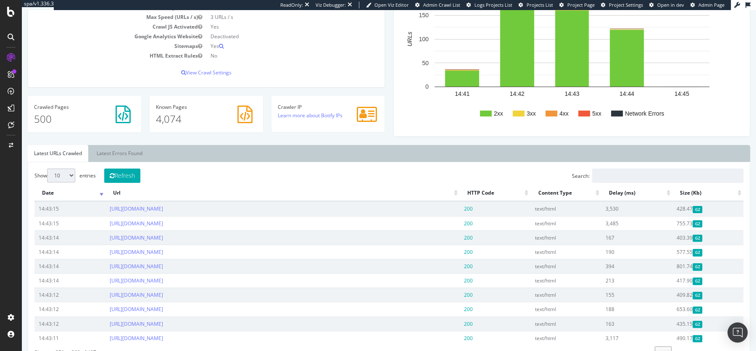
scroll to position [0, 0]
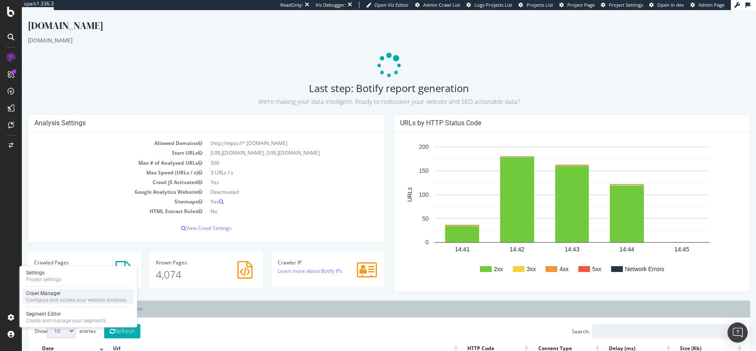
click at [56, 297] on div "Configure and access your website analyses" at bounding box center [76, 300] width 100 height 7
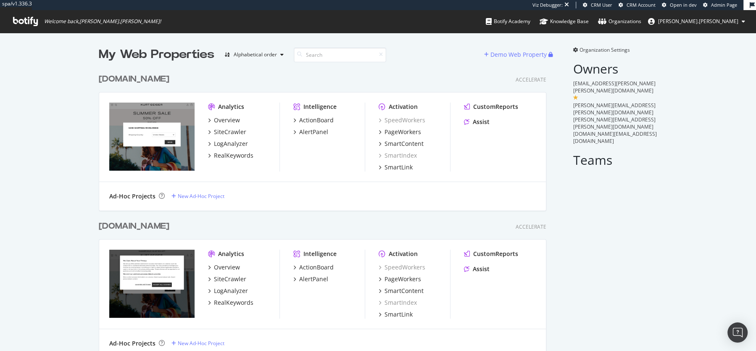
scroll to position [464, 454]
click at [235, 144] on div "LogAnalyzer" at bounding box center [231, 144] width 34 height 8
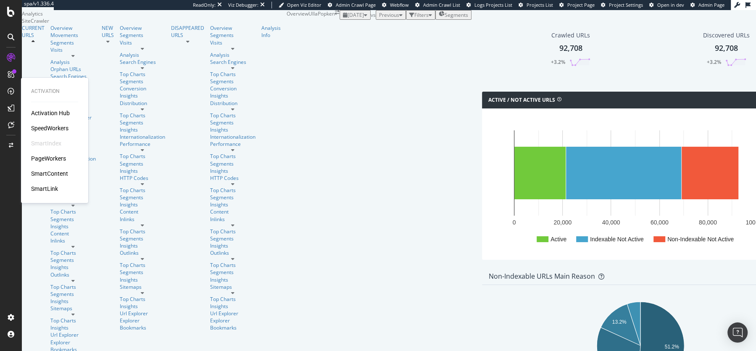
click at [49, 128] on div "SpeedWorkers" at bounding box center [49, 128] width 37 height 8
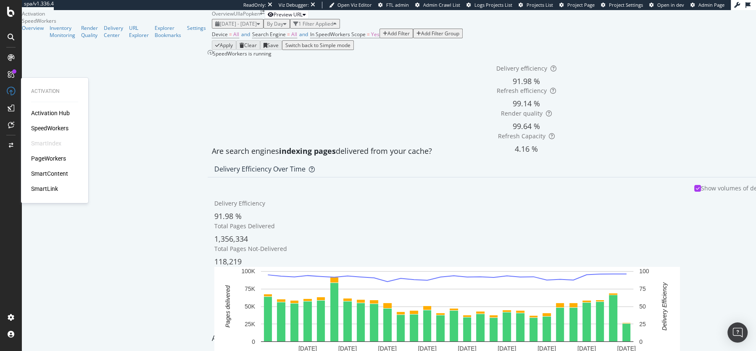
click at [61, 161] on div "PageWorkers" at bounding box center [48, 158] width 35 height 8
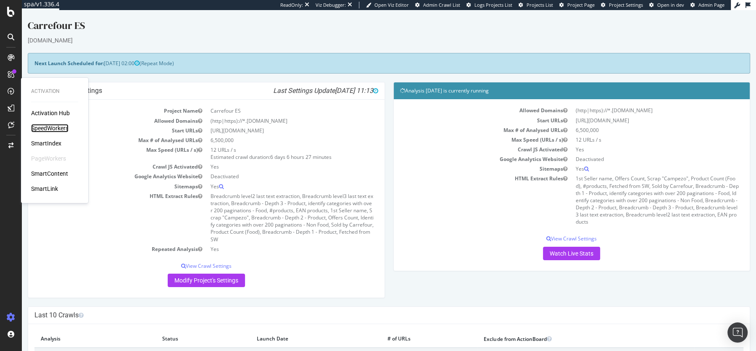
click at [57, 127] on div "SpeedWorkers" at bounding box center [49, 128] width 37 height 8
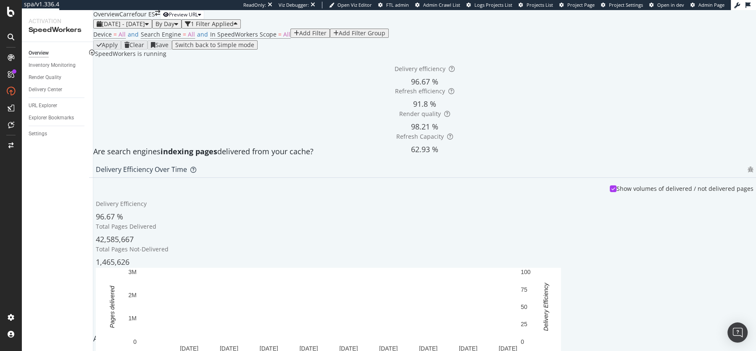
scroll to position [501, 0]
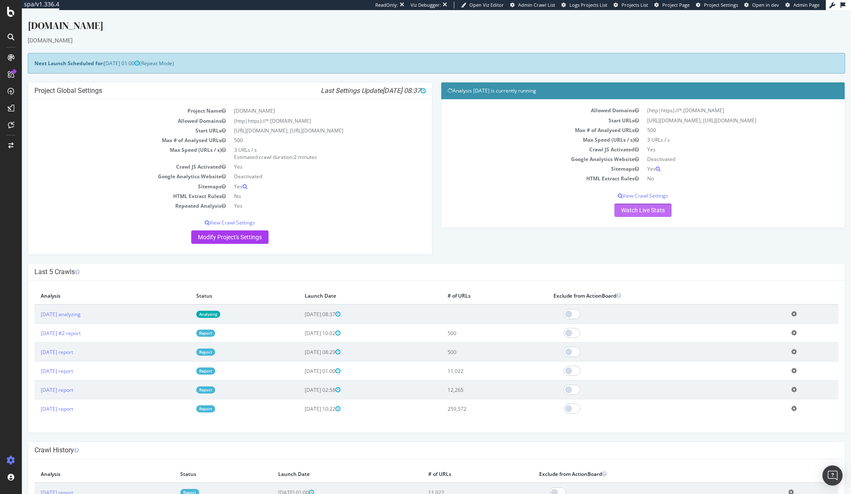
click at [638, 212] on link "Watch Live Stats" at bounding box center [642, 209] width 57 height 13
